Goal: Information Seeking & Learning: Learn about a topic

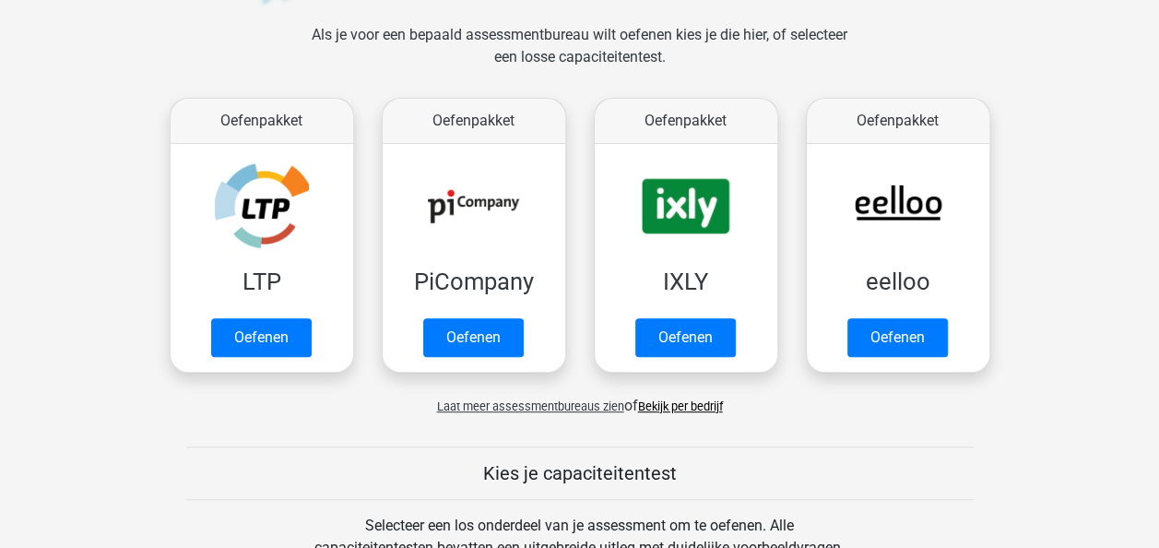
scroll to position [276, 0]
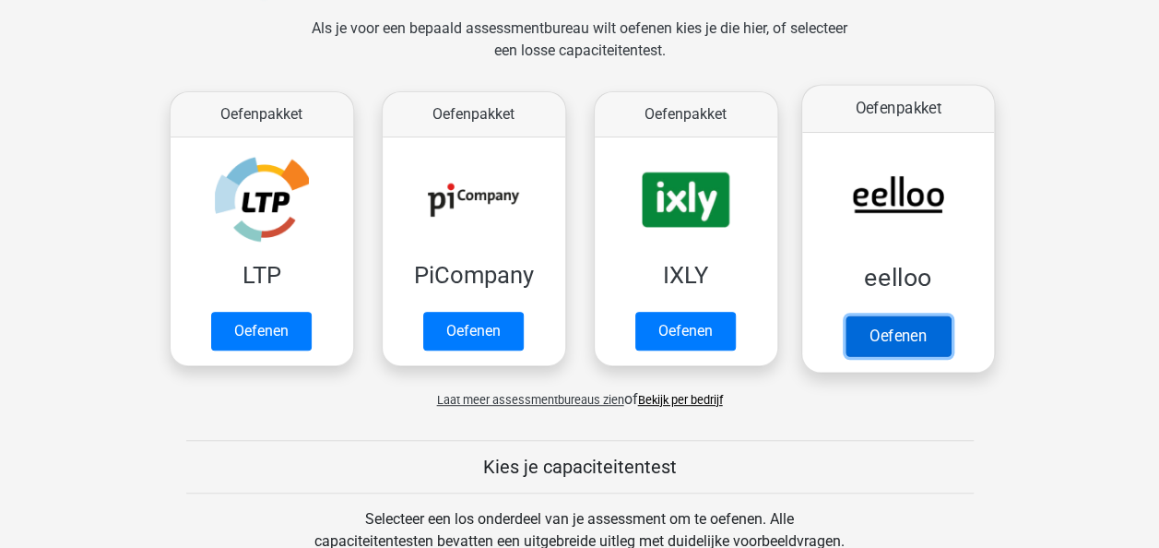
click at [906, 326] on link "Oefenen" at bounding box center [897, 335] width 105 height 41
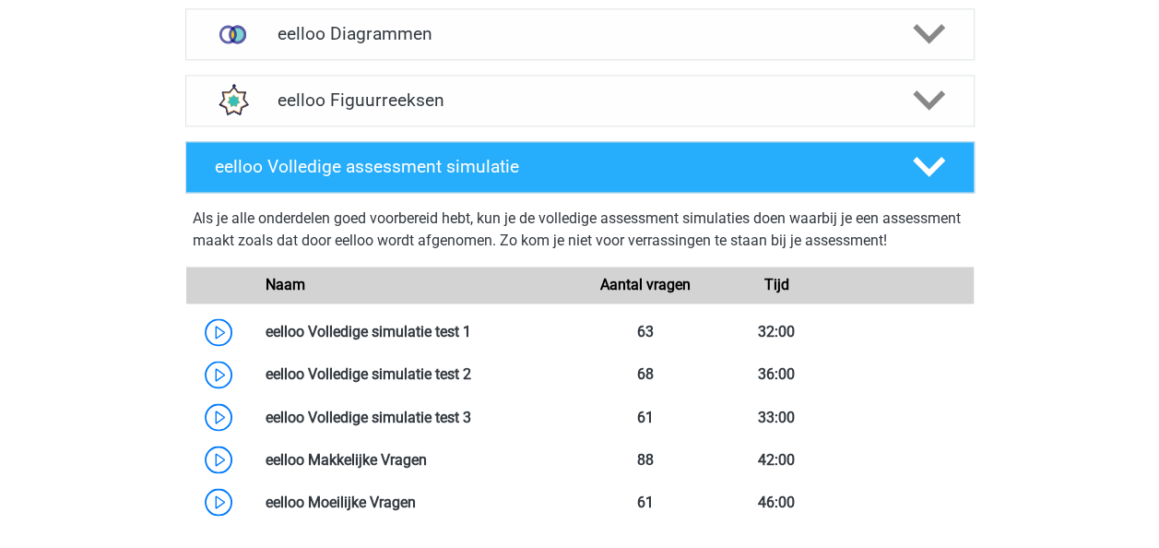
scroll to position [1427, 0]
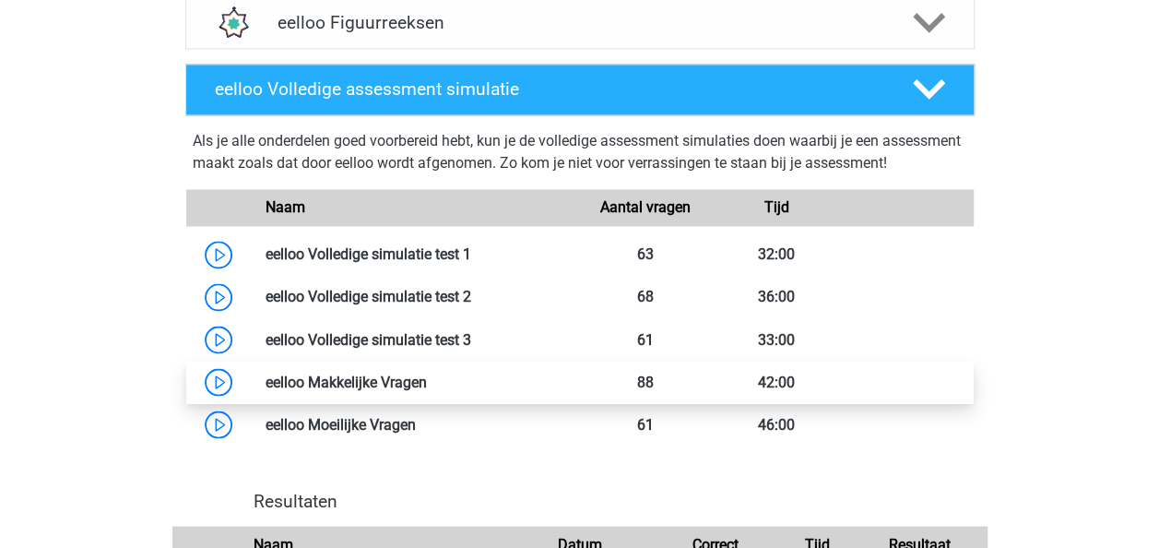
click at [427, 390] on link at bounding box center [427, 382] width 0 height 18
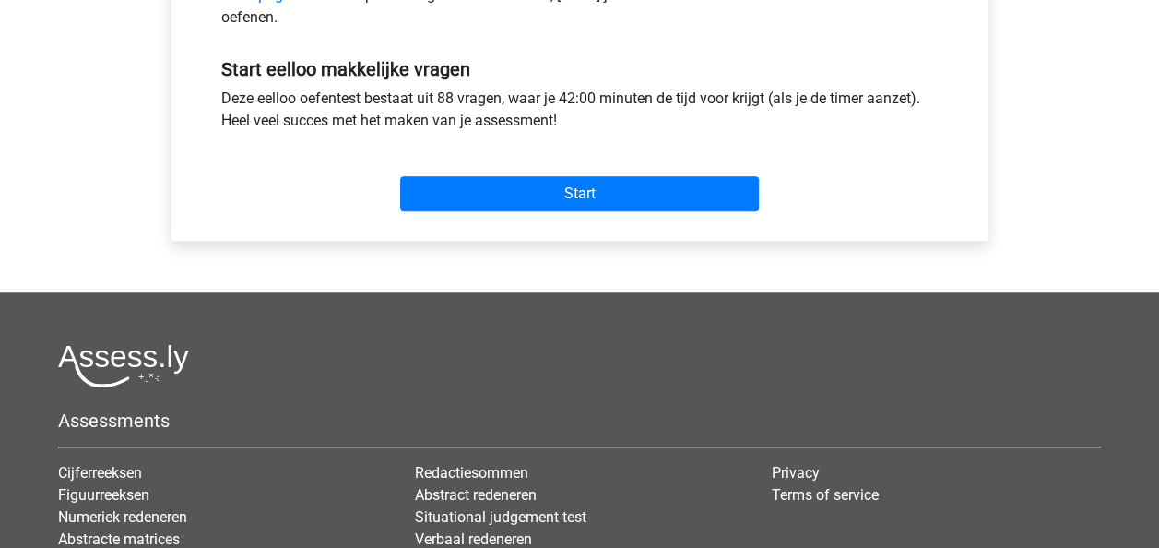
scroll to position [669, 0]
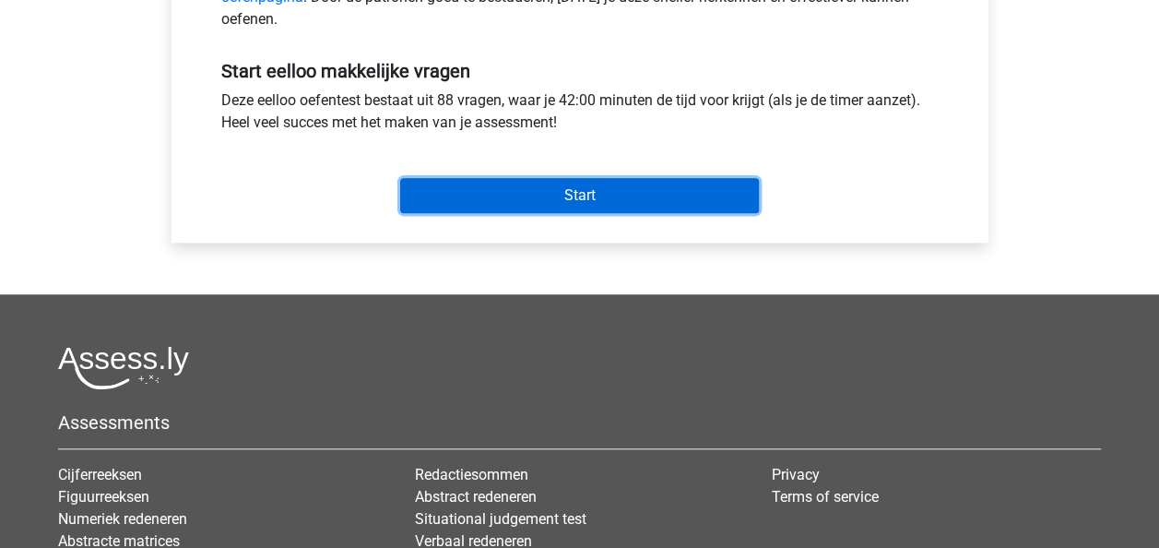
click at [670, 191] on input "Start" at bounding box center [579, 195] width 359 height 35
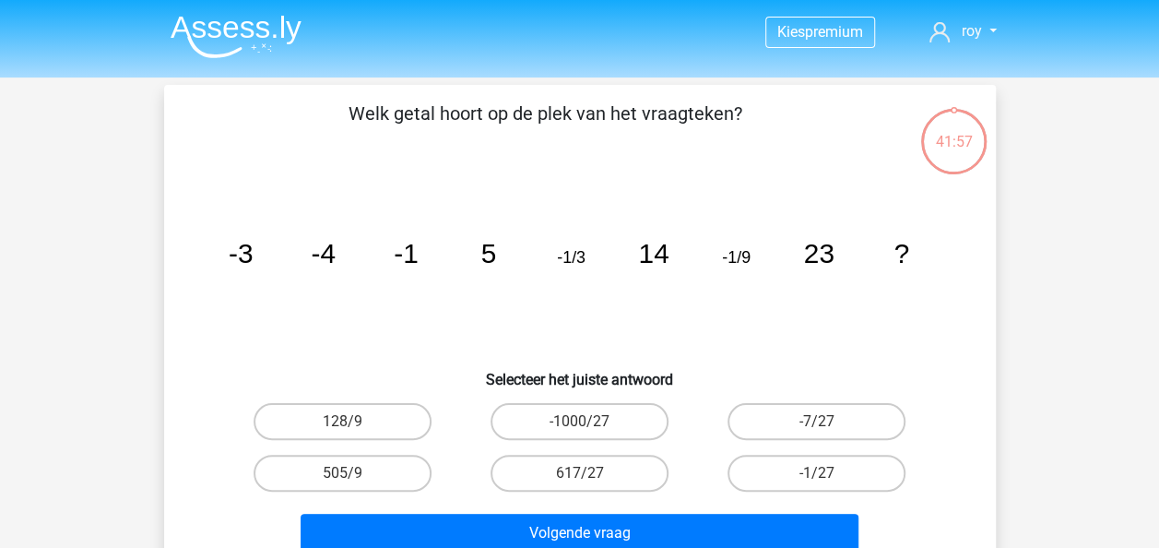
click at [406, 290] on icon "image/svg+xml -3 -4 -1 5 -1/3 14 -1/9 23 ?" at bounding box center [579, 263] width 743 height 186
click at [631, 415] on label "-1000/27" at bounding box center [580, 421] width 178 height 37
click at [591, 421] on input "-1000/27" at bounding box center [585, 427] width 12 height 12
radio input "true"
click at [583, 480] on input "617/27" at bounding box center [585, 479] width 12 height 12
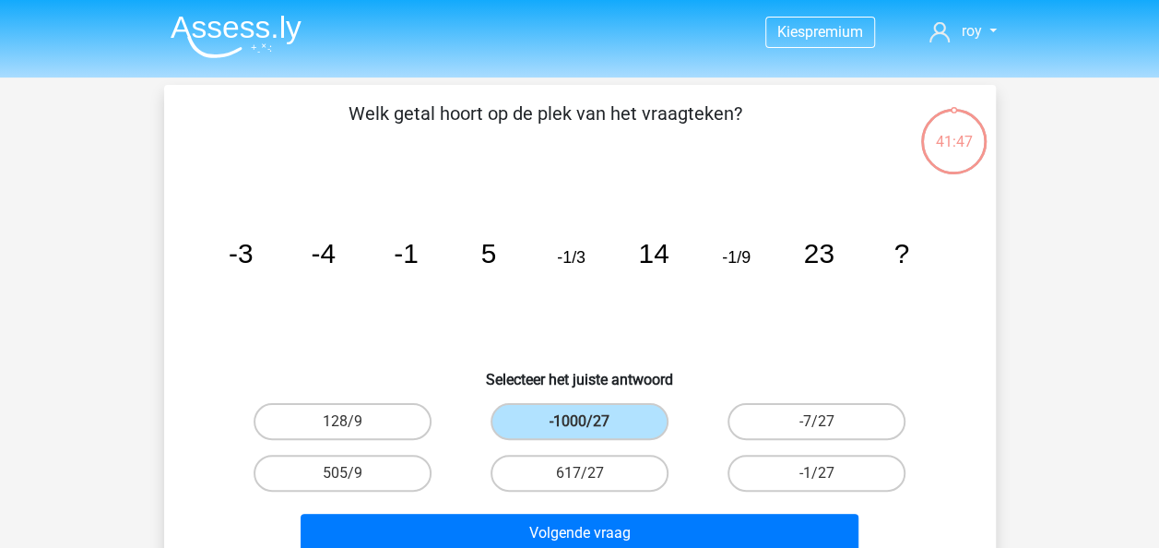
radio input "true"
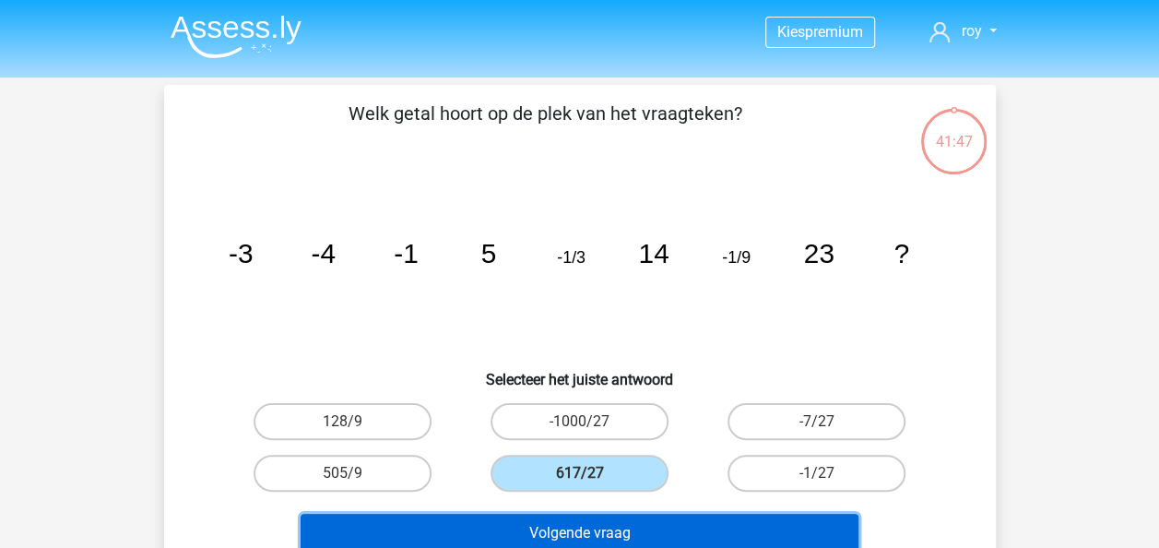
click at [575, 525] on button "Volgende vraag" at bounding box center [580, 533] width 558 height 39
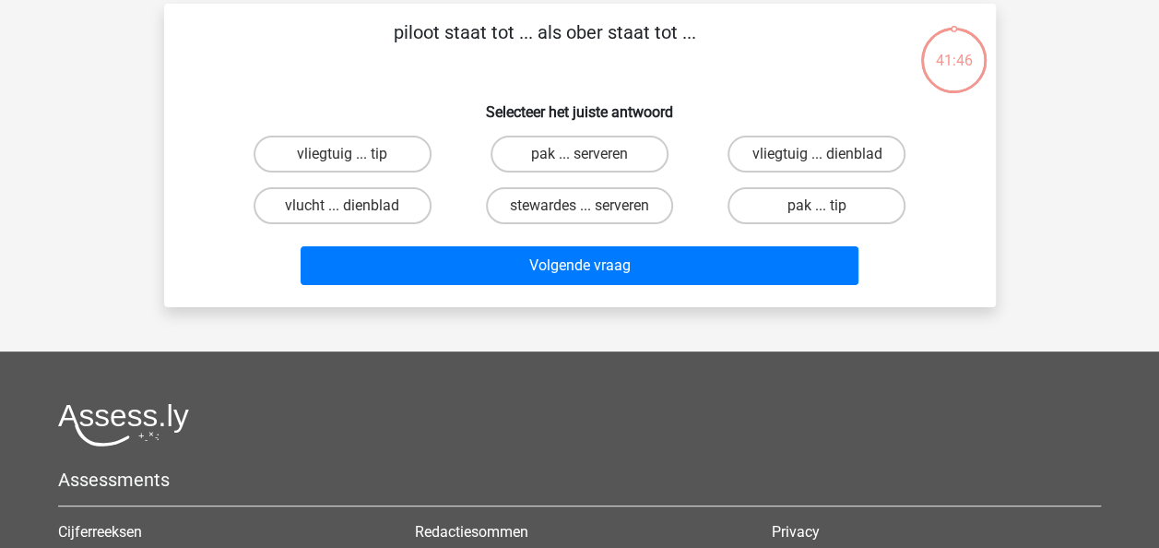
scroll to position [85, 0]
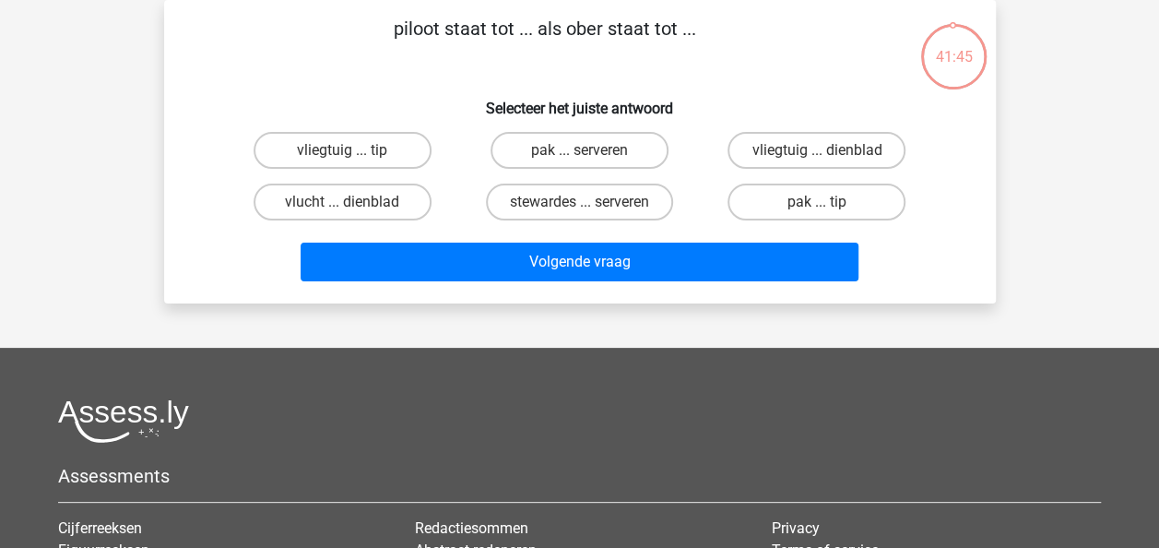
drag, startPoint x: 895, startPoint y: 145, endPoint x: 1005, endPoint y: 13, distance: 172.2
click at [1005, 13] on div "41:45 Vraag 2 van de 88 Categorie: eelloo makkelijke vragen piloot staat tot ..…" at bounding box center [579, 151] width 861 height 303
click at [788, 143] on label "vliegtuig ... dienblad" at bounding box center [817, 150] width 178 height 37
click at [817, 150] on input "vliegtuig ... dienblad" at bounding box center [823, 156] width 12 height 12
radio input "true"
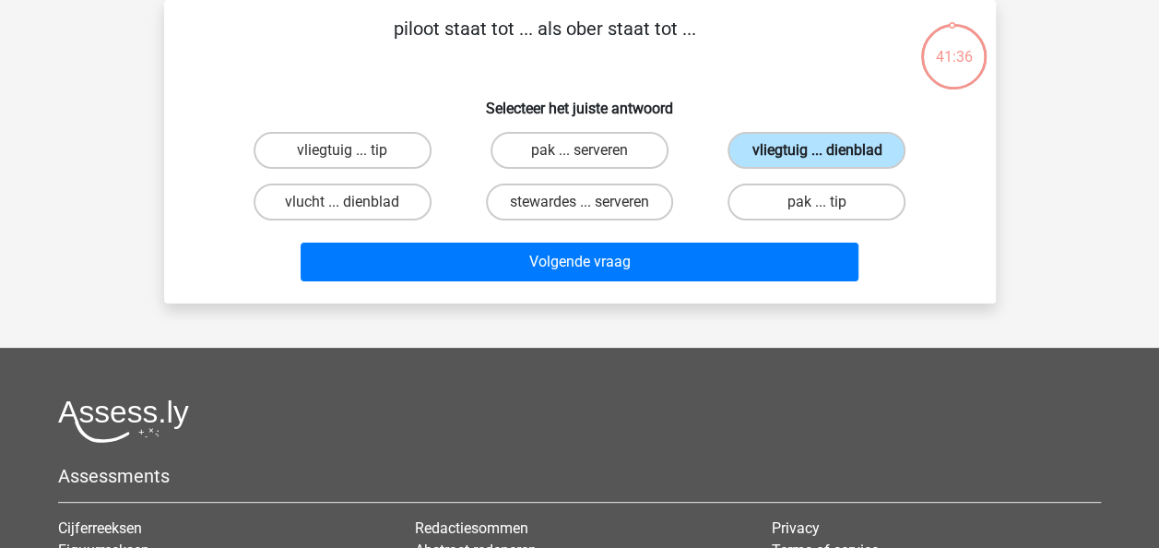
click at [788, 143] on label "vliegtuig ... dienblad" at bounding box center [817, 150] width 178 height 37
click at [817, 150] on input "vliegtuig ... dienblad" at bounding box center [823, 156] width 12 height 12
click at [400, 209] on label "vlucht ... dienblad" at bounding box center [343, 202] width 178 height 37
click at [354, 209] on input "vlucht ... dienblad" at bounding box center [348, 208] width 12 height 12
radio input "true"
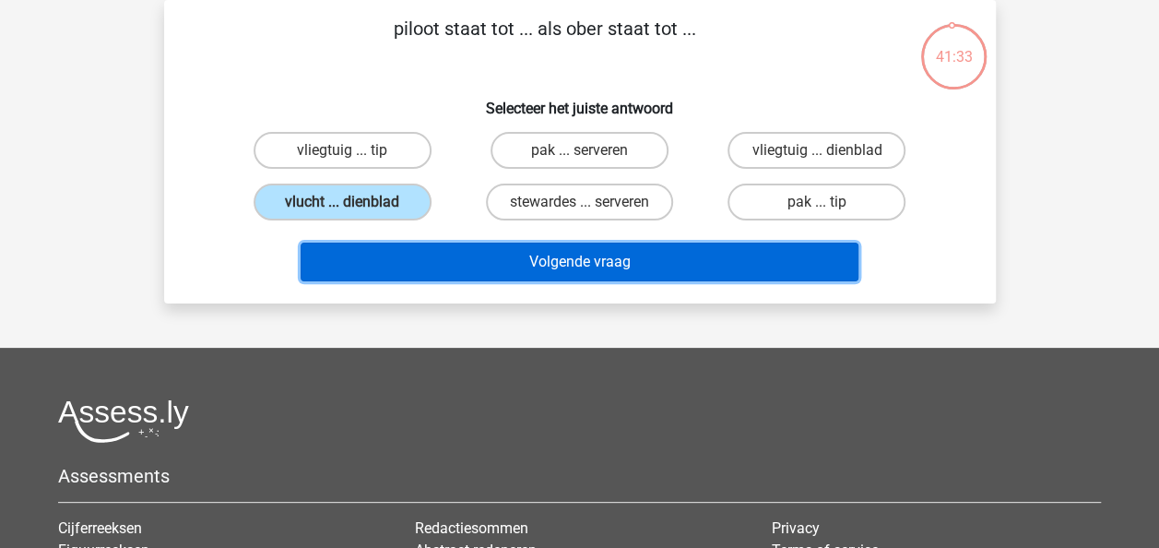
click at [433, 270] on button "Volgende vraag" at bounding box center [580, 262] width 558 height 39
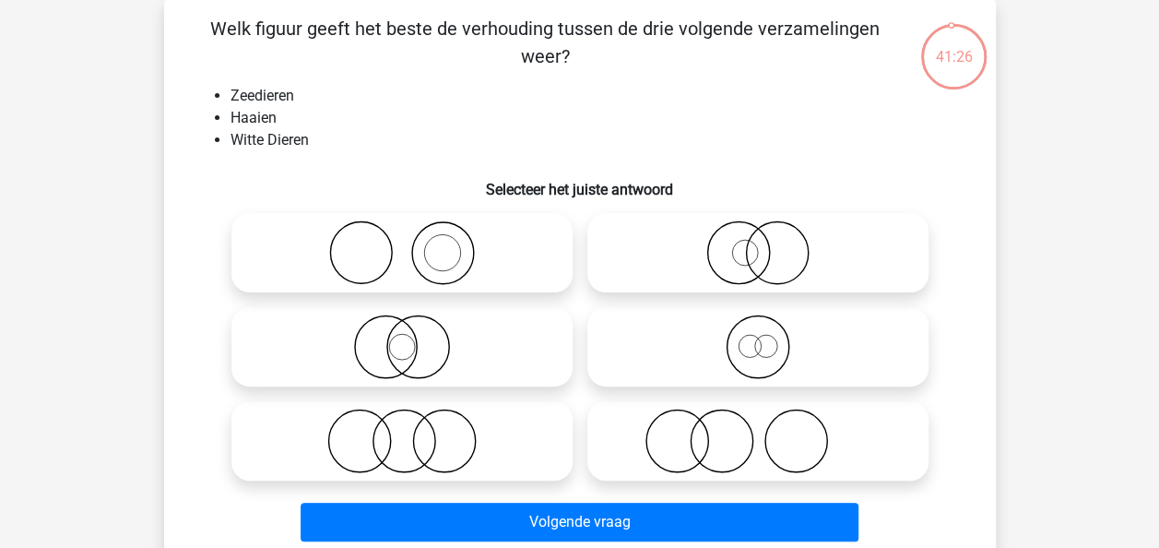
click at [511, 260] on icon at bounding box center [402, 252] width 326 height 65
click at [414, 243] on input "radio" at bounding box center [408, 237] width 12 height 12
radio input "true"
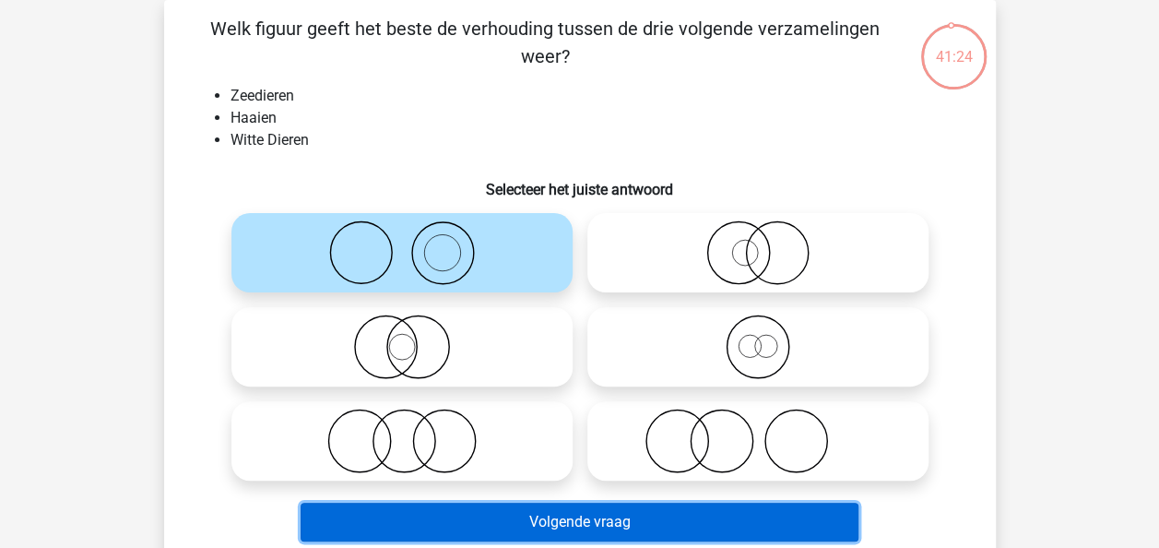
click at [507, 504] on button "Volgende vraag" at bounding box center [580, 522] width 558 height 39
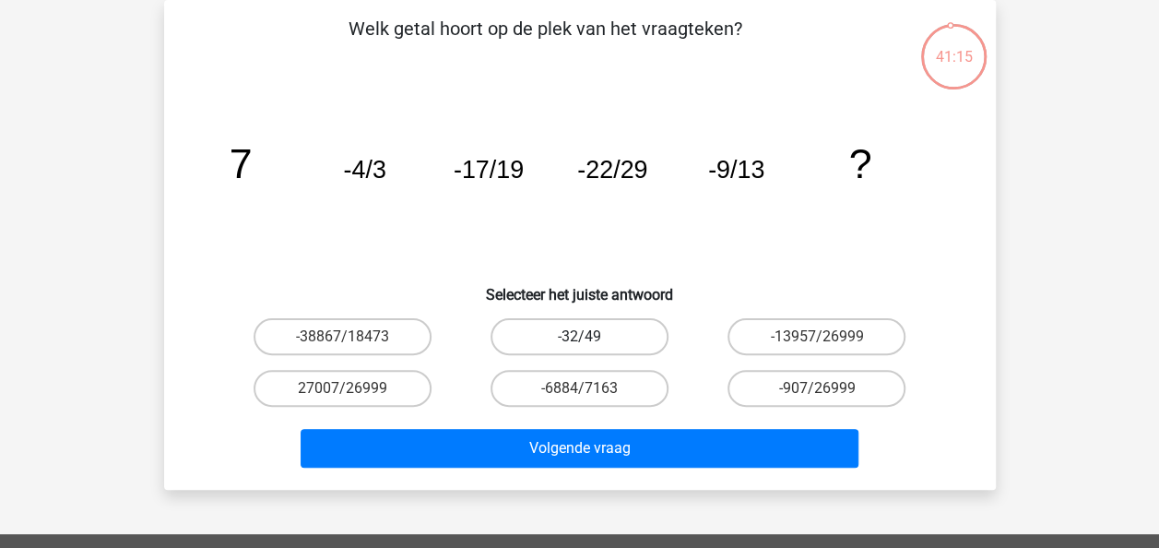
click at [591, 340] on label "-32/49" at bounding box center [580, 336] width 178 height 37
click at [591, 340] on input "-32/49" at bounding box center [585, 343] width 12 height 12
radio input "true"
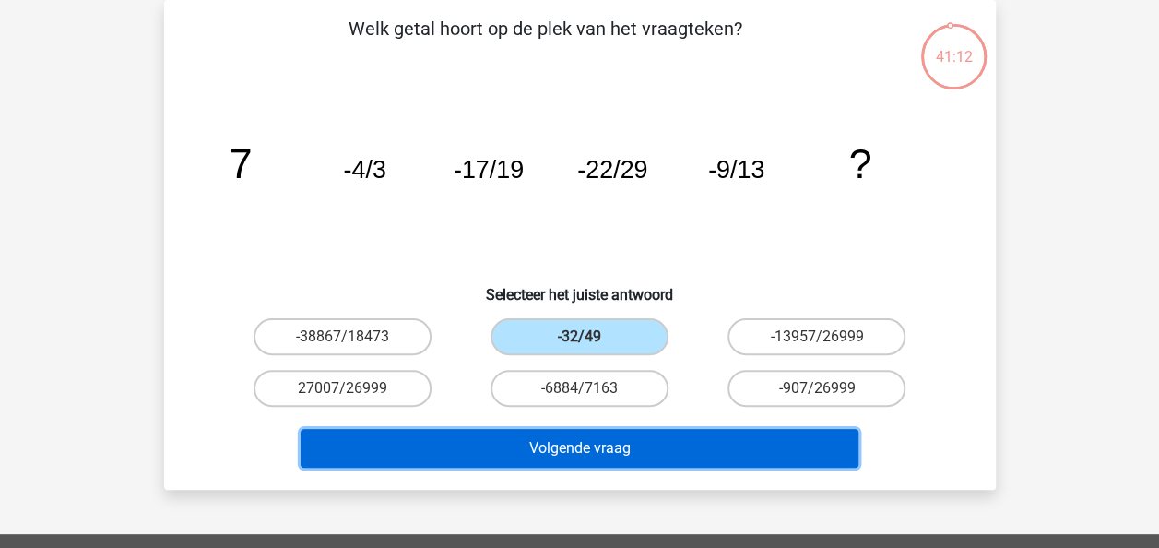
click at [597, 448] on button "Volgende vraag" at bounding box center [580, 448] width 558 height 39
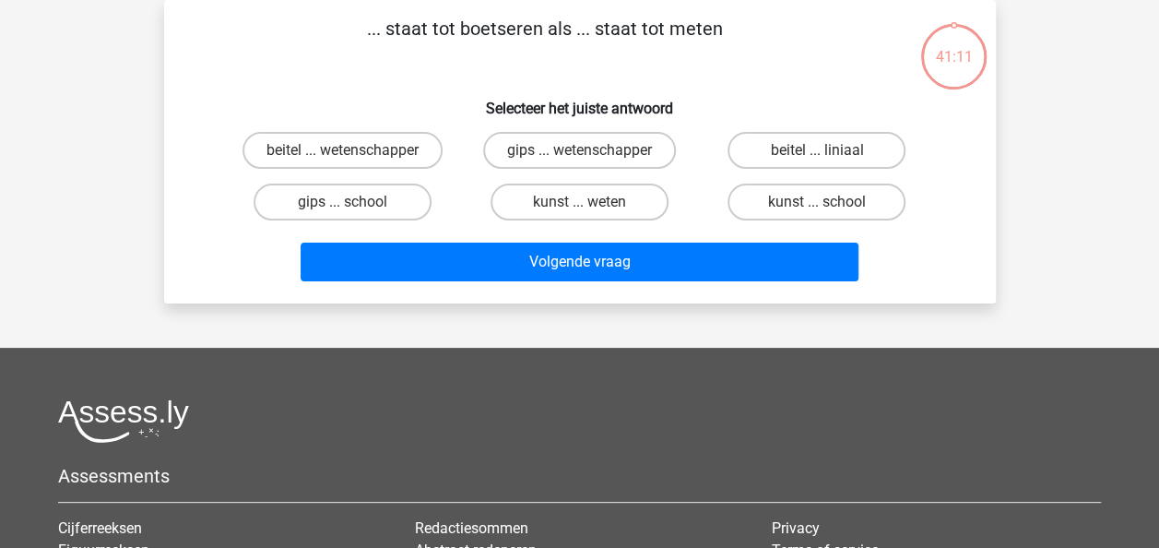
click at [597, 448] on div "Assessments Cijferreeksen Figuurreeksen Numeriek redeneren Abstracte matrices V…" at bounding box center [579, 554] width 1071 height 310
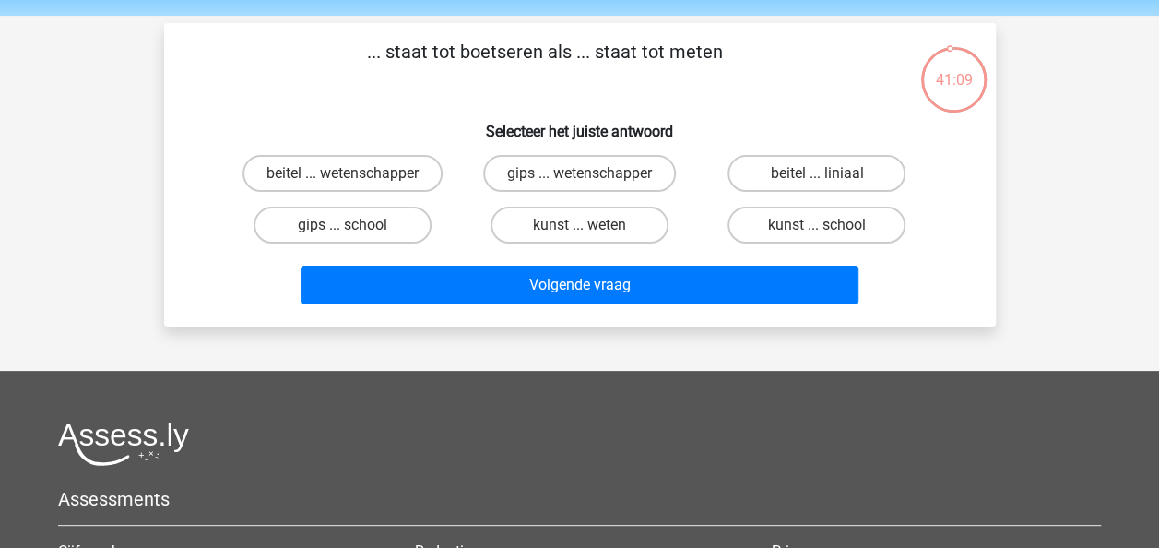
scroll to position [0, 0]
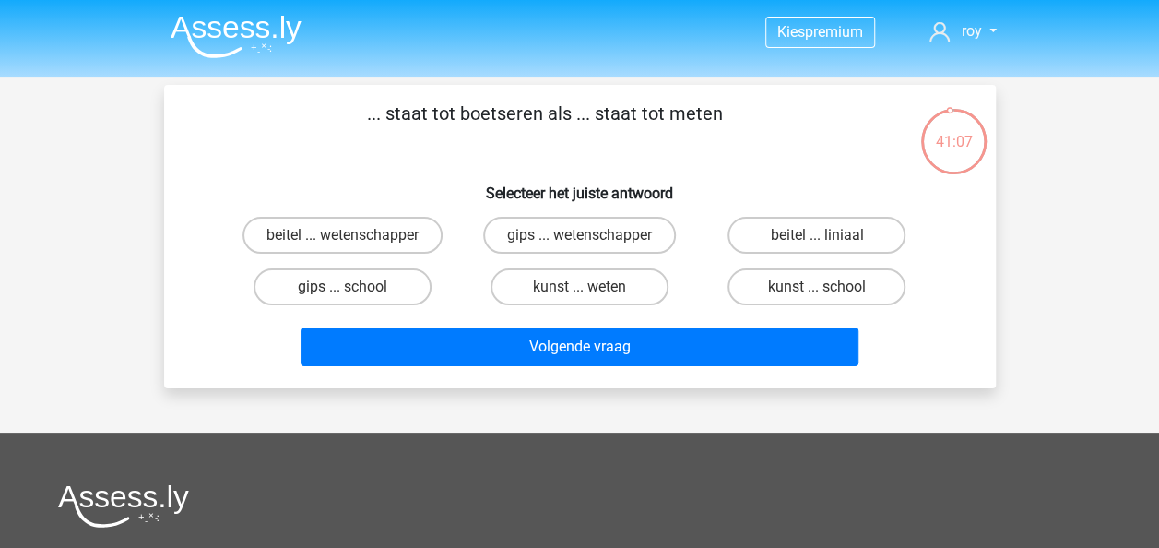
click at [186, 18] on img at bounding box center [236, 36] width 131 height 43
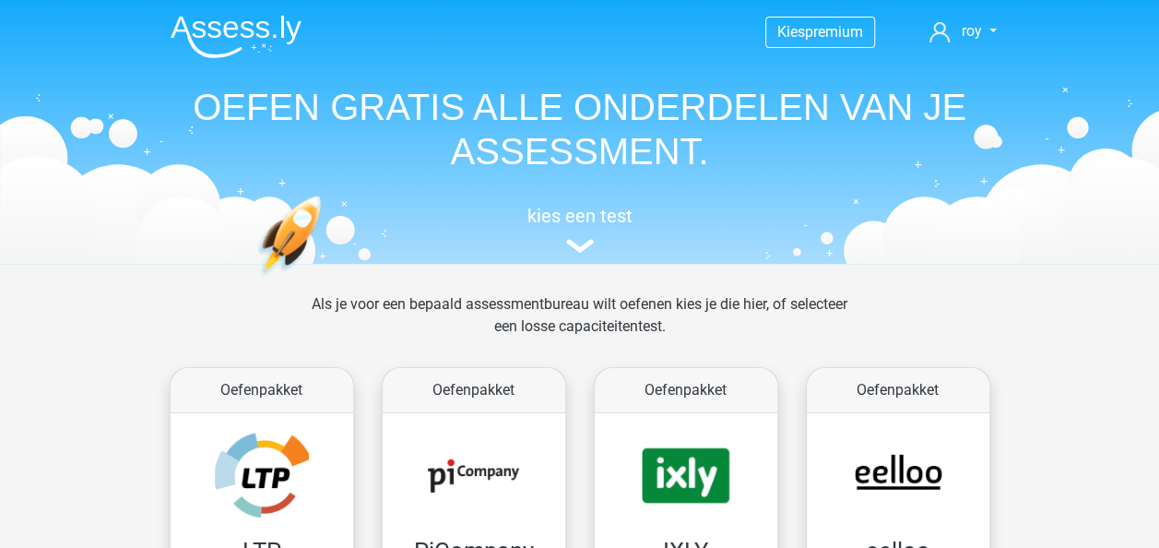
click at [186, 17] on img at bounding box center [236, 36] width 131 height 43
